Goal: Navigation & Orientation: Go to known website

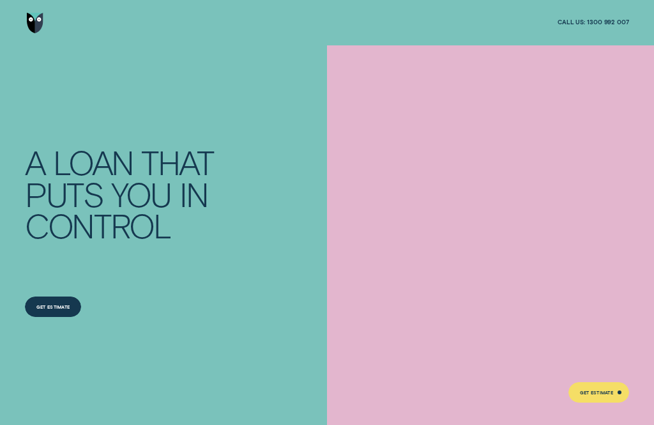
click at [39, 22] on img "Go to home page" at bounding box center [35, 23] width 17 height 20
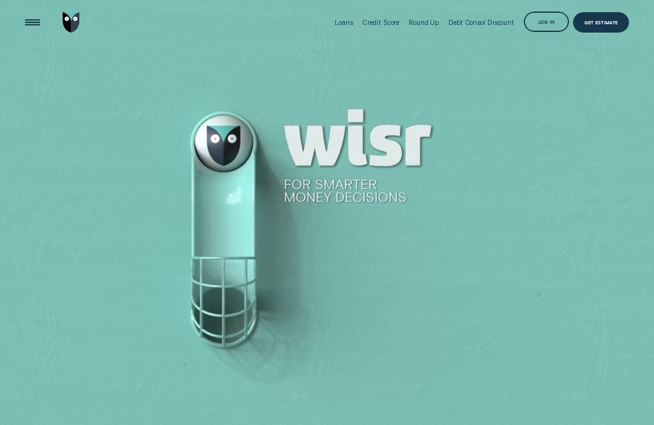
click at [553, 21] on div "Log in" at bounding box center [547, 23] width 17 height 4
click at [551, 21] on div "Log in" at bounding box center [547, 23] width 17 height 4
click at [547, 16] on div "Log in" at bounding box center [546, 22] width 45 height 20
click at [549, 21] on div "Log in" at bounding box center [547, 23] width 17 height 4
click at [552, 15] on div "Log in" at bounding box center [546, 22] width 45 height 20
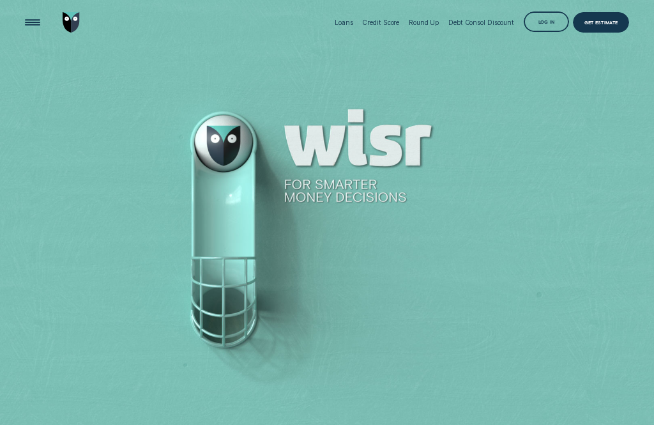
click at [546, 21] on div "Log in" at bounding box center [547, 23] width 17 height 4
click at [546, 19] on div "Log in" at bounding box center [546, 22] width 45 height 20
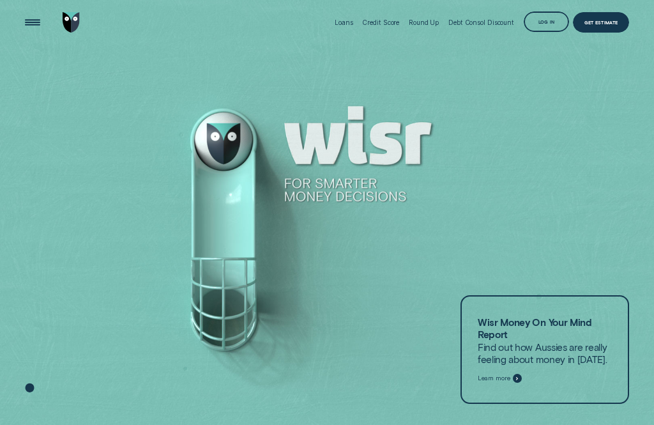
click at [552, 23] on div "Log in" at bounding box center [547, 23] width 17 height 4
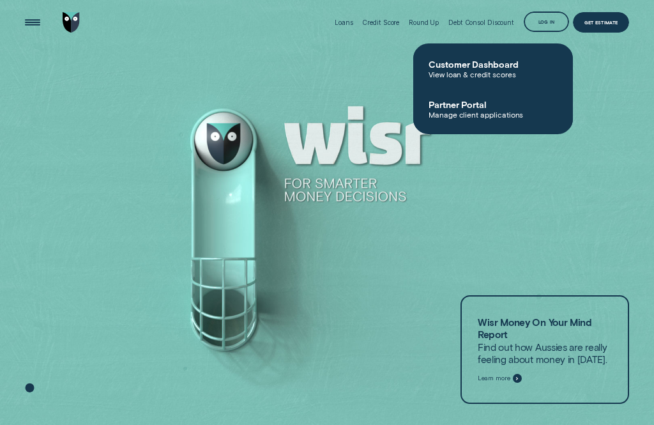
click at [496, 68] on span "Customer Dashboard" at bounding box center [493, 64] width 129 height 11
